Goal: Information Seeking & Learning: Find specific fact

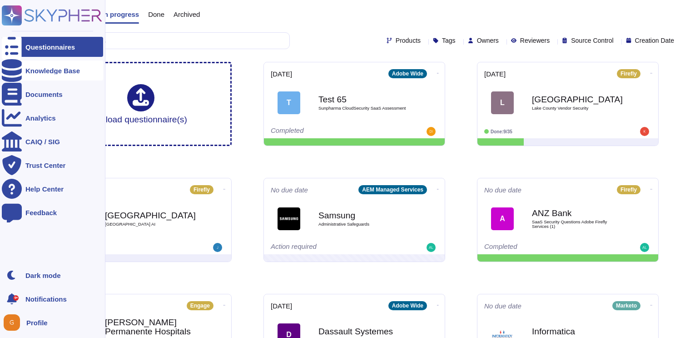
click at [20, 71] on div at bounding box center [12, 70] width 20 height 20
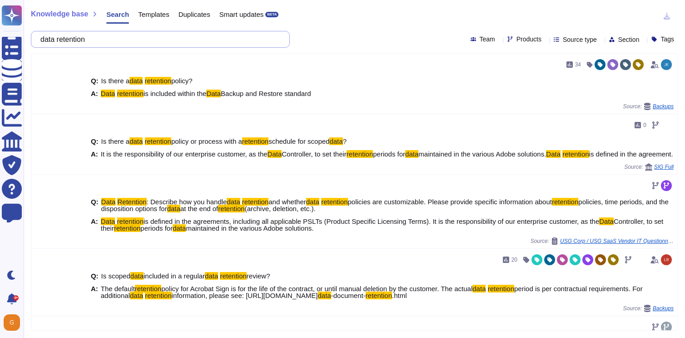
type input "data retention"
